Goal: Find specific page/section: Find specific page/section

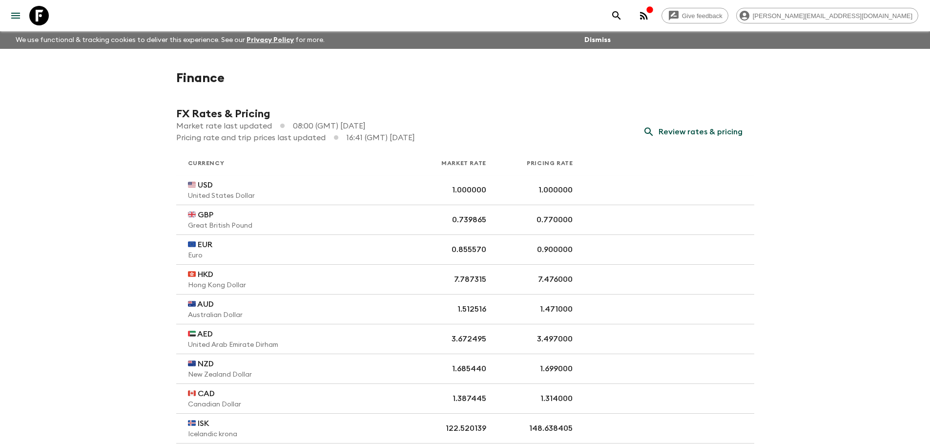
click at [3, 16] on div "Give feedback [PERSON_NAME][EMAIL_ADDRESS][DOMAIN_NAME]" at bounding box center [465, 15] width 930 height 31
click at [10, 20] on icon "menu" at bounding box center [16, 16] width 12 height 12
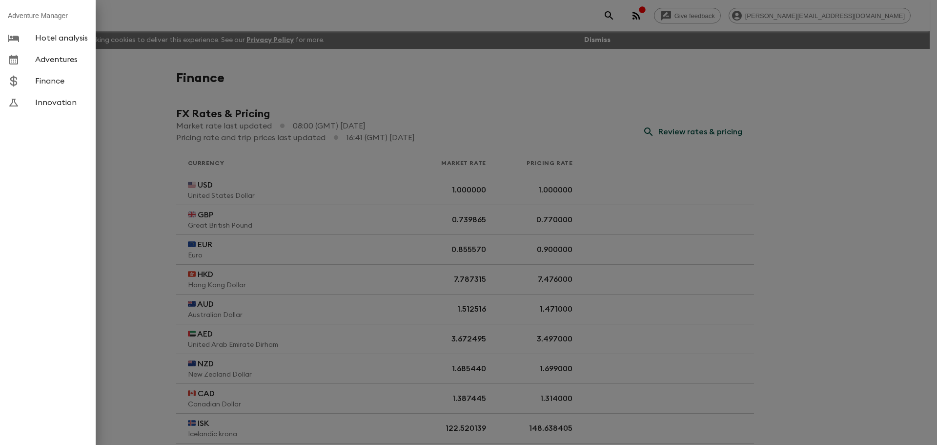
click at [36, 57] on span "Adventures" at bounding box center [61, 60] width 53 height 10
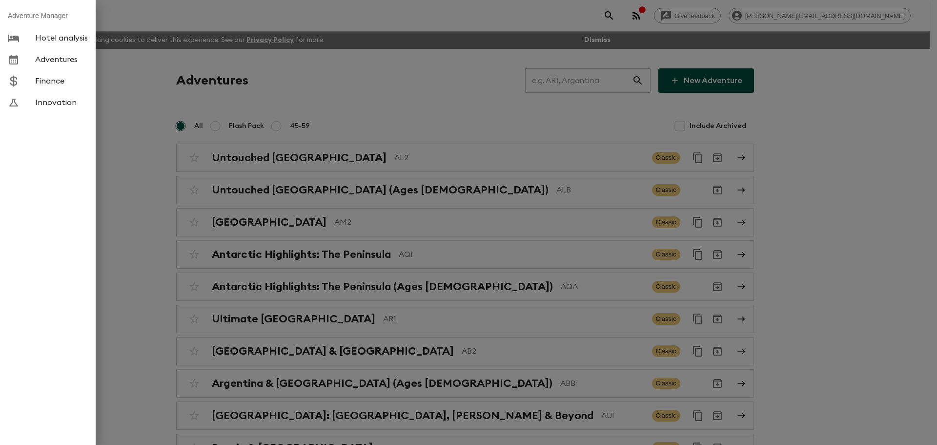
click at [612, 81] on div at bounding box center [468, 222] width 937 height 445
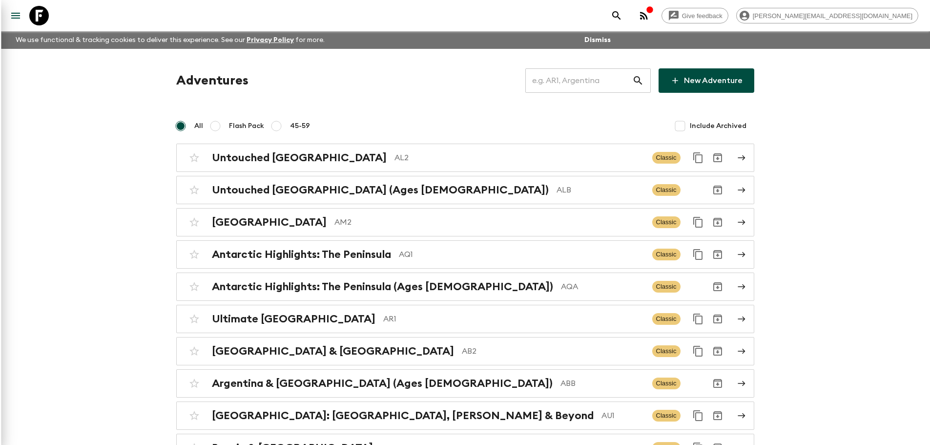
click at [574, 83] on input "text" at bounding box center [578, 80] width 107 height 27
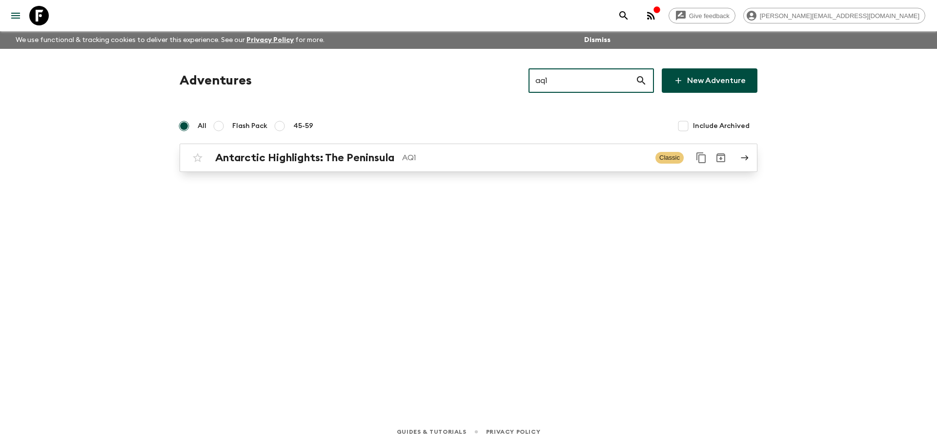
type input "aq1"
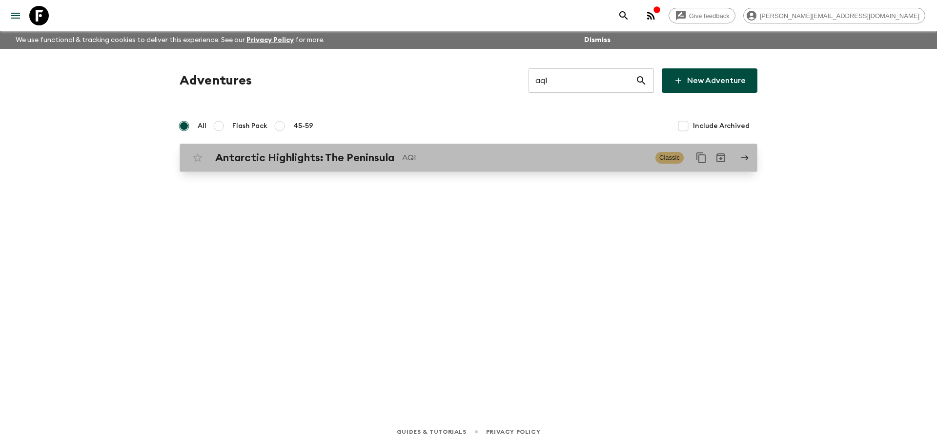
click at [545, 154] on p "AQ1" at bounding box center [525, 158] width 246 height 12
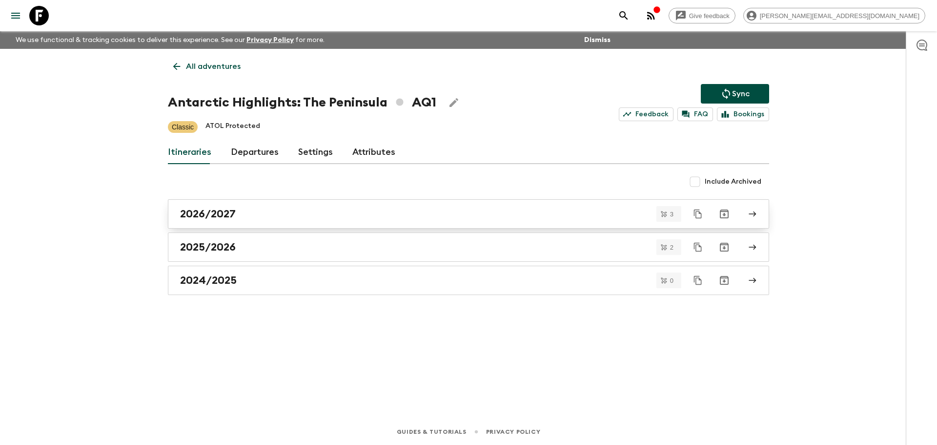
click at [252, 221] on link "2026/2027" at bounding box center [469, 213] width 602 height 29
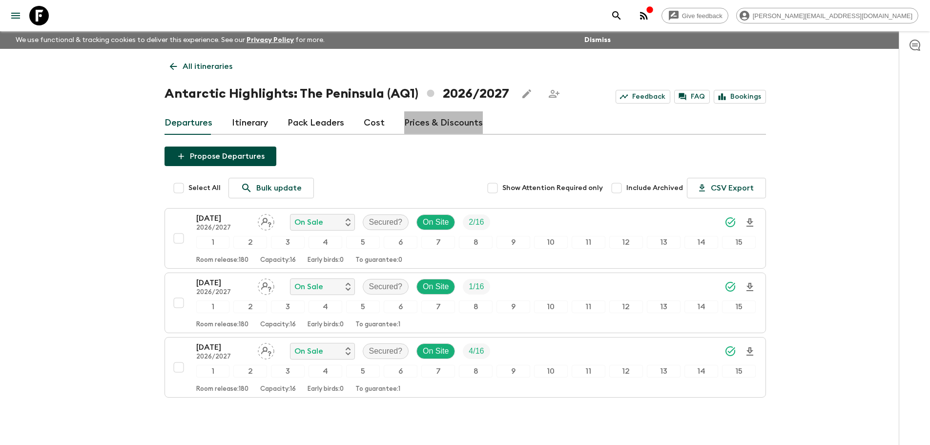
click at [450, 123] on link "Prices & Discounts" at bounding box center [443, 122] width 79 height 23
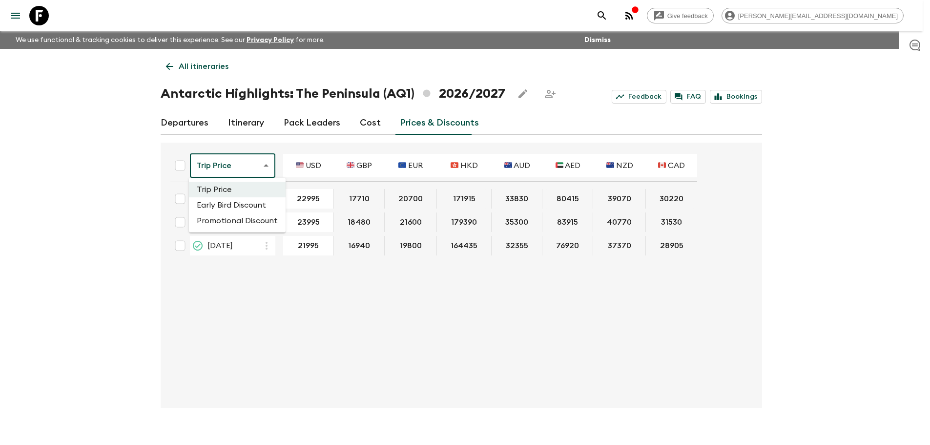
click at [231, 167] on body "Give feedback [PERSON_NAME][EMAIL_ADDRESS][DOMAIN_NAME] We use functional & tra…" at bounding box center [465, 230] width 930 height 461
click at [233, 220] on li "Promotional Discount" at bounding box center [237, 221] width 97 height 16
